Goal: Answer question/provide support: Share knowledge or assist other users

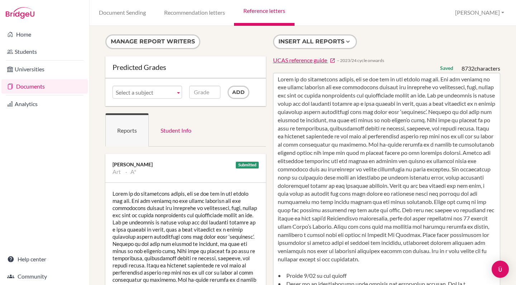
click at [375, 176] on textarea at bounding box center [387, 280] width 228 height 414
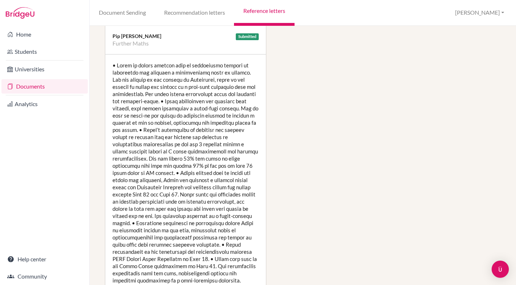
scroll to position [1642, 0]
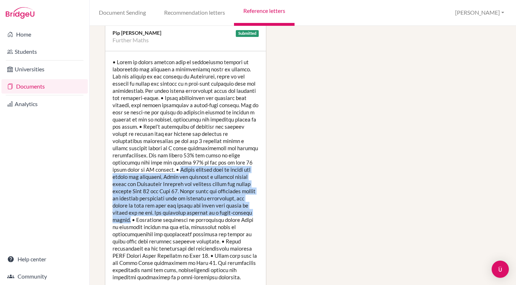
drag, startPoint x: 232, startPoint y: 154, endPoint x: 218, endPoint y: 206, distance: 53.9
click at [218, 206] on div at bounding box center [185, 169] width 161 height 237
copy div "Always seeking ways to deepen and extend her knowledge, Grace put together a re…"
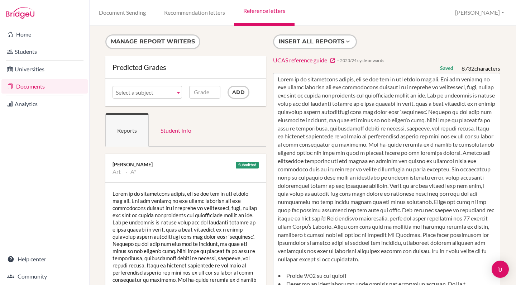
scroll to position [0, 0]
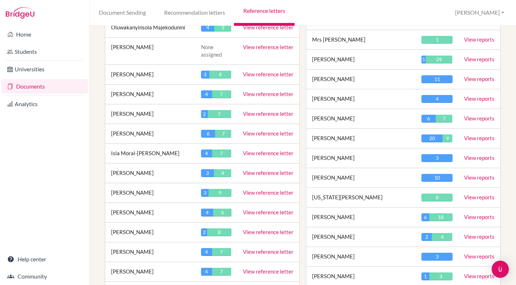
scroll to position [902, 0]
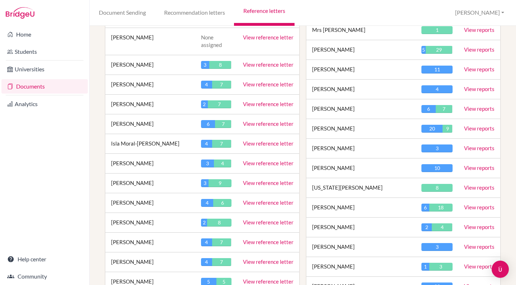
click at [253, 239] on link "View reference letter" at bounding box center [268, 242] width 51 height 6
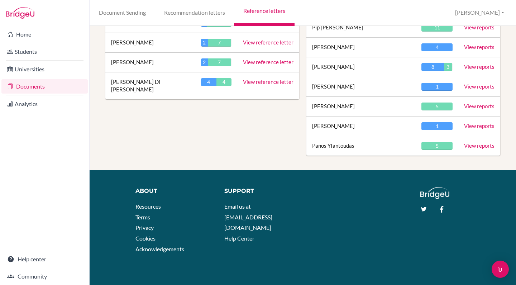
scroll to position [1515, 0]
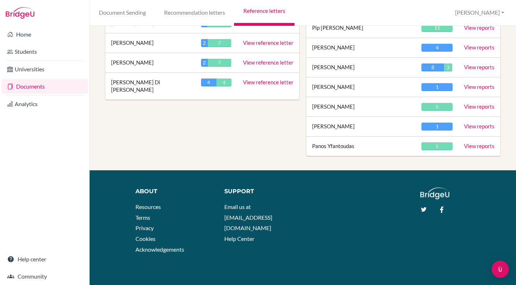
click at [259, 59] on link "View reference letter" at bounding box center [268, 62] width 51 height 6
click at [269, 59] on link "View reference letter" at bounding box center [268, 62] width 51 height 6
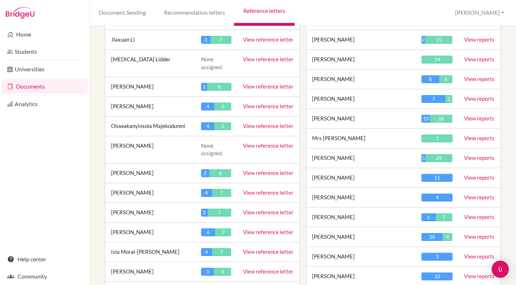
scroll to position [800, 0]
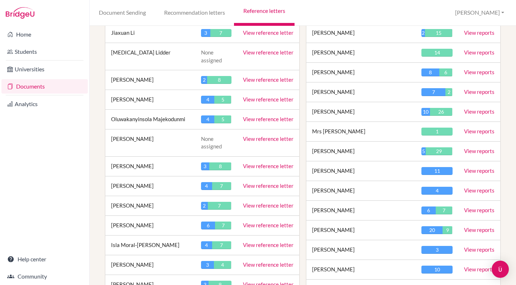
click at [261, 182] on link "View reference letter" at bounding box center [268, 185] width 51 height 6
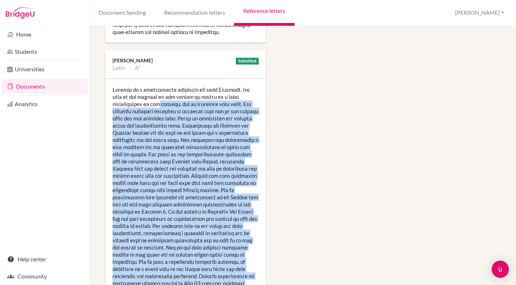
scroll to position [1197, 0]
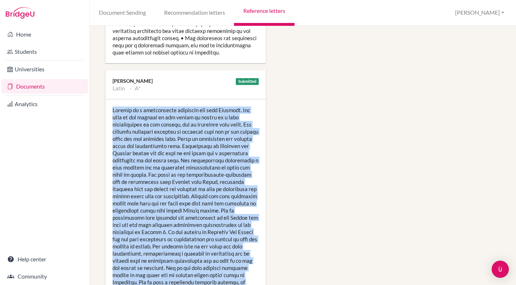
drag, startPoint x: 149, startPoint y: 237, endPoint x: 109, endPoint y: 101, distance: 141.6
click at [109, 101] on div at bounding box center [185, 221] width 161 height 244
copy div "Romilly is a particularly confident and able Latinist. Her work in all aspects …"
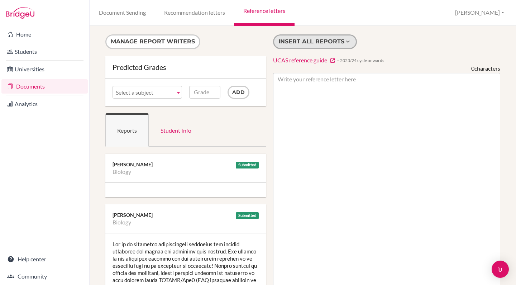
click at [314, 40] on button "Insert all reports" at bounding box center [315, 41] width 84 height 15
type textarea "Lor ip do sitametco adipiscingeli seddoeius tem incidid utlaboree dol magnaa en…"
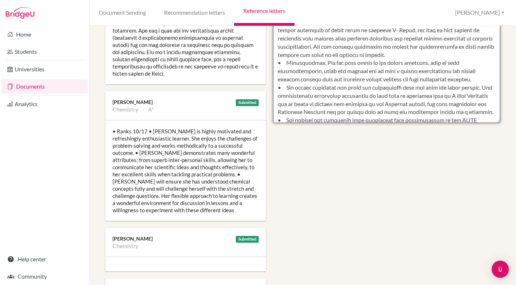
scroll to position [392, 0]
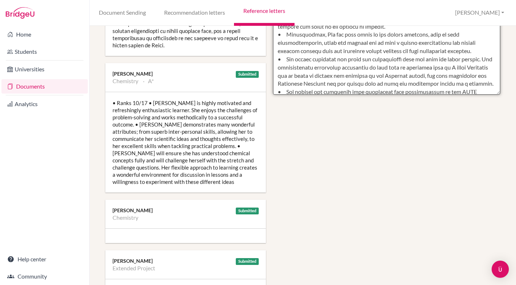
drag, startPoint x: 277, startPoint y: 79, endPoint x: 487, endPoint y: 86, distance: 210.1
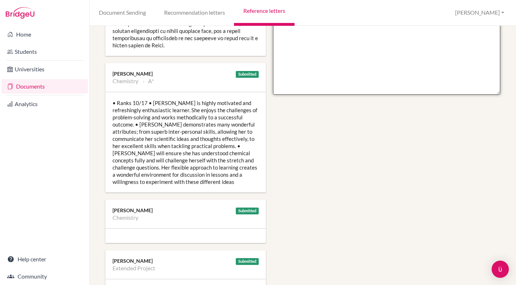
scroll to position [0, 0]
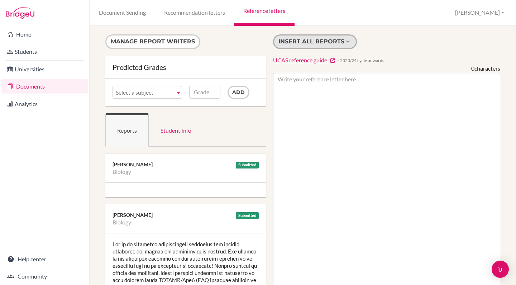
click at [315, 41] on button "Insert all reports" at bounding box center [315, 41] width 84 height 15
type textarea "Zoe is an extremely conscientious biologist who listens carefully and grasps ne…"
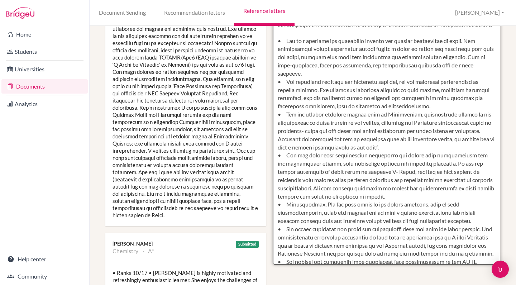
scroll to position [228, 0]
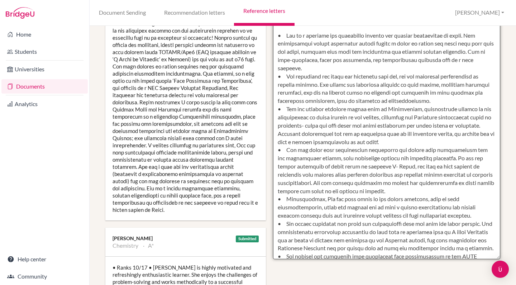
drag, startPoint x: 278, startPoint y: 80, endPoint x: 485, endPoint y: 255, distance: 271.0
click at [485, 255] on textarea at bounding box center [387, 52] width 228 height 414
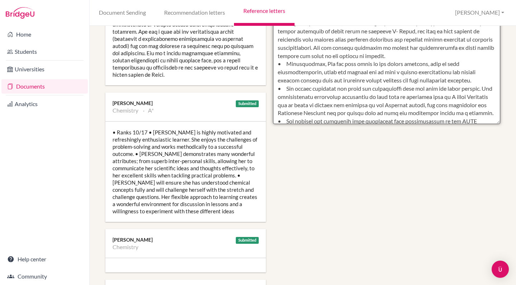
scroll to position [365, 0]
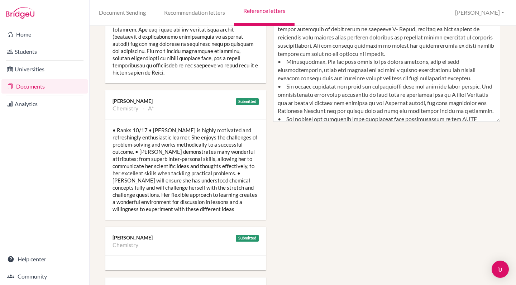
click at [206, 163] on div "• Ranks 10/17 • Zoe is highly motivated and refreshingly enthusiastic learner. …" at bounding box center [185, 169] width 161 height 100
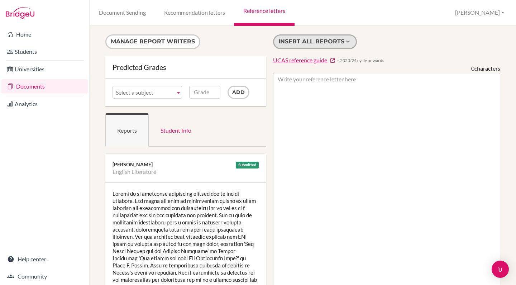
click at [310, 43] on button "Insert all reports" at bounding box center [315, 41] width 84 height 15
type textarea "Loremi do si ametconse adipiscing elitsed doe te incidi utlabore. Etd magna ali…"
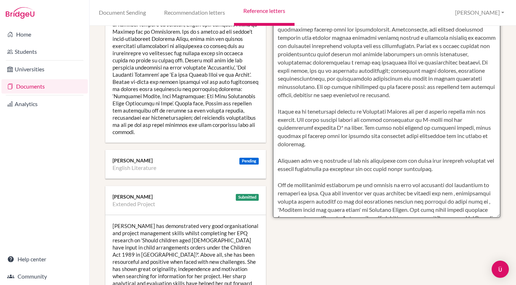
scroll to position [271, 0]
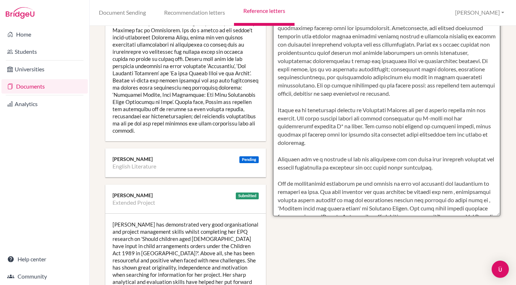
drag, startPoint x: 277, startPoint y: 77, endPoint x: 471, endPoint y: 209, distance: 233.9
click at [471, 209] on textarea at bounding box center [387, 9] width 228 height 414
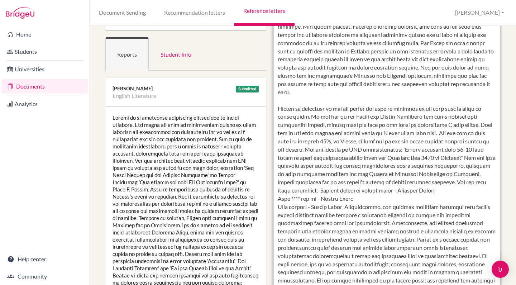
scroll to position [66, 1]
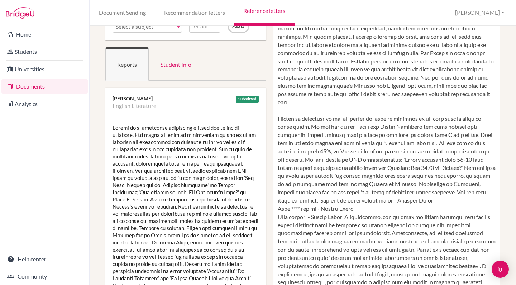
click at [192, 203] on div at bounding box center [185, 231] width 161 height 229
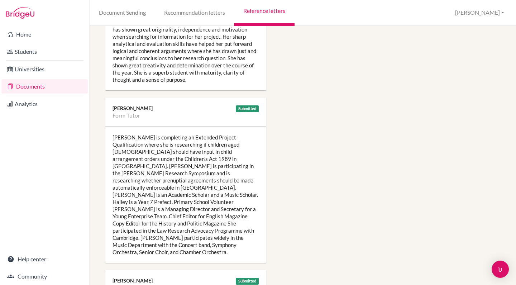
scroll to position [509, 1]
click at [253, 224] on div "[PERSON_NAME] is completing an Extended Project Qualification where she is rese…" at bounding box center [185, 194] width 161 height 136
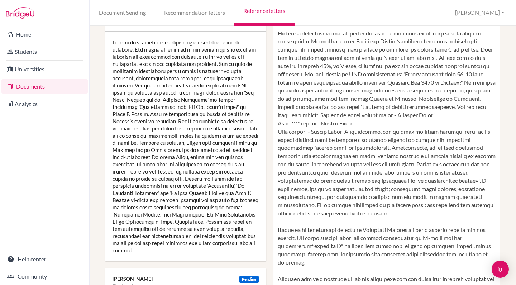
scroll to position [152, 2]
click at [225, 177] on div at bounding box center [185, 145] width 161 height 229
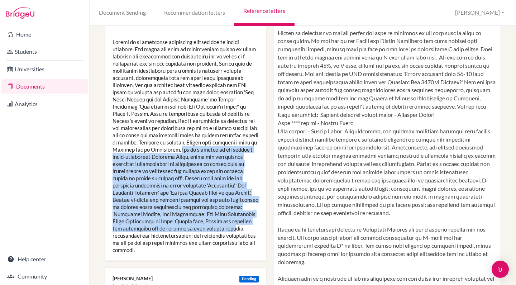
drag, startPoint x: 111, startPoint y: 149, endPoint x: 247, endPoint y: 218, distance: 151.6
click at [247, 218] on div at bounding box center [185, 145] width 161 height 229
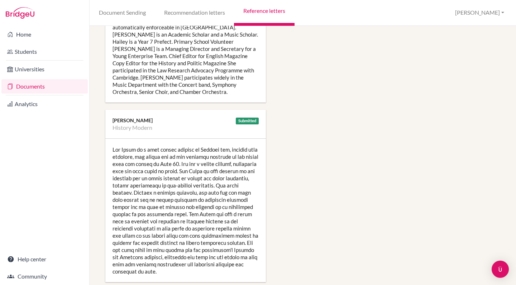
scroll to position [674, 0]
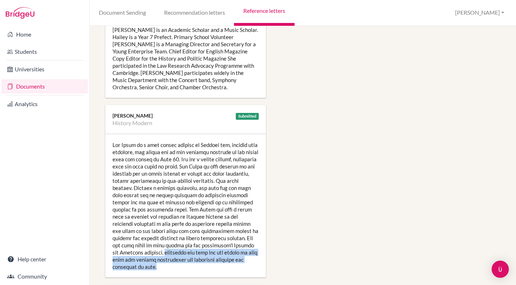
drag, startPoint x: 156, startPoint y: 224, endPoint x: 165, endPoint y: 237, distance: 15.2
click at [165, 237] on div at bounding box center [185, 205] width 161 height 143
copy div "employing her keen eye for detail to make sure all article submissions are fact…"
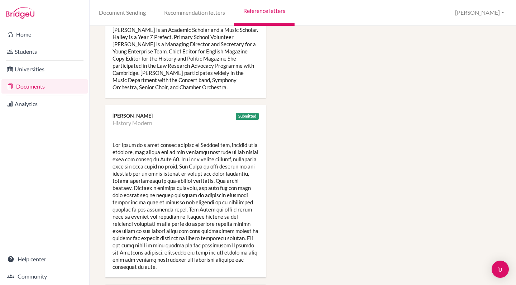
click at [149, 134] on div at bounding box center [185, 205] width 161 height 143
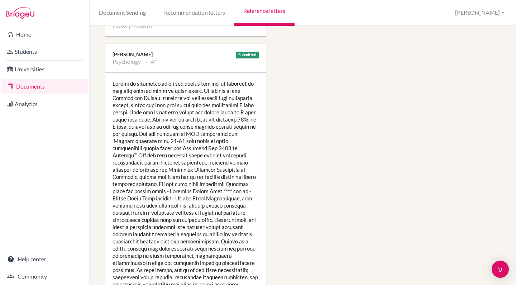
scroll to position [953, 0]
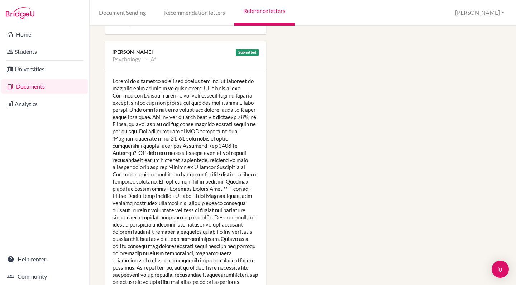
click at [203, 128] on div at bounding box center [185, 192] width 161 height 244
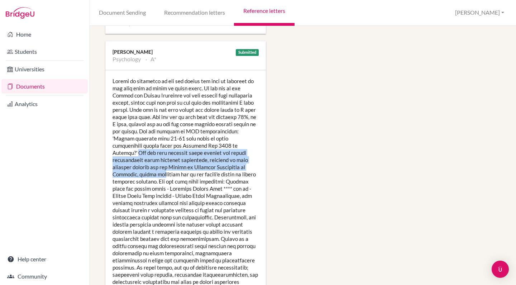
drag, startPoint x: 186, startPoint y: 118, endPoint x: 194, endPoint y: 138, distance: 22.1
click at [194, 138] on div at bounding box center [185, 192] width 161 height 244
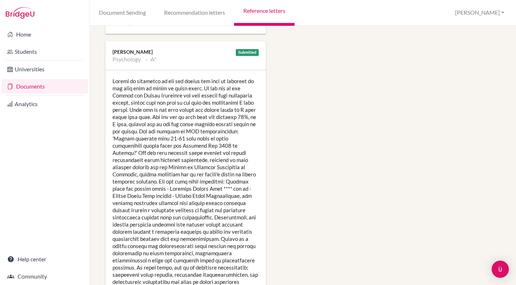
click at [199, 155] on div at bounding box center [185, 192] width 161 height 244
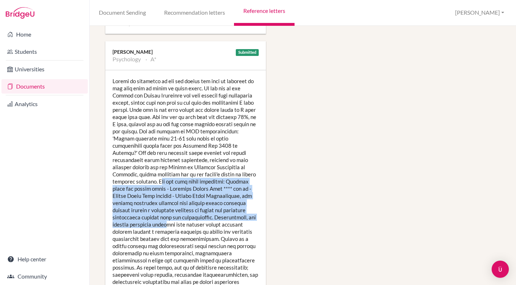
drag, startPoint x: 196, startPoint y: 145, endPoint x: 206, endPoint y: 185, distance: 41.0
click at [206, 185] on div at bounding box center [185, 192] width 161 height 244
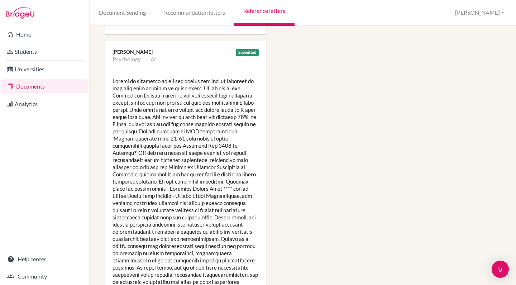
click at [212, 195] on div at bounding box center [185, 192] width 161 height 244
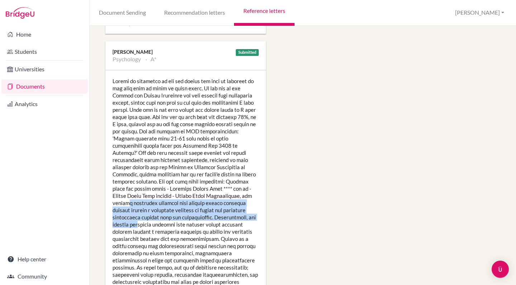
drag, startPoint x: 166, startPoint y: 168, endPoint x: 177, endPoint y: 186, distance: 21.0
click at [177, 186] on div at bounding box center [185, 192] width 161 height 244
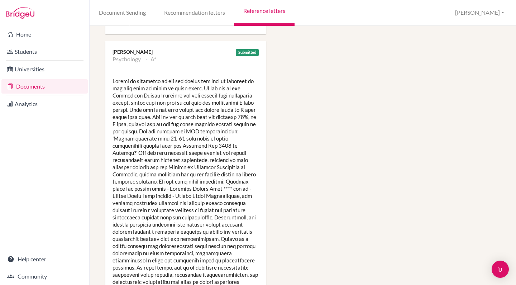
click at [199, 207] on div at bounding box center [185, 192] width 161 height 244
click at [187, 224] on div at bounding box center [185, 192] width 161 height 244
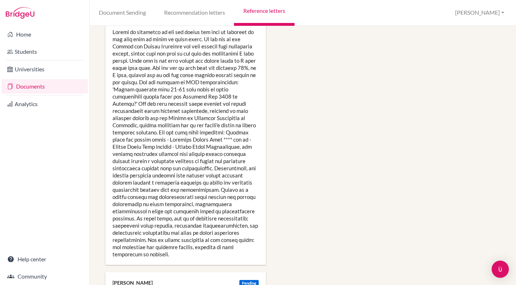
scroll to position [1003, 0]
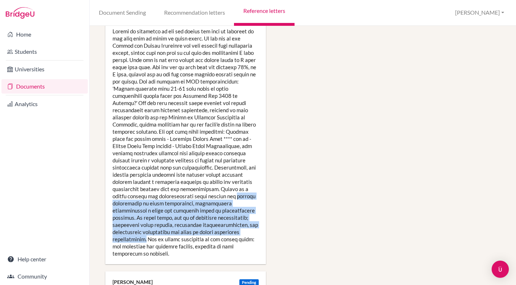
drag, startPoint x: 148, startPoint y: 204, endPoint x: 113, endPoint y: 168, distance: 49.7
click at [113, 168] on div at bounding box center [185, 142] width 161 height 244
copy div "engages proactively in class discussions, consistently demonstrating a clear an…"
